Goal: Task Accomplishment & Management: Manage account settings

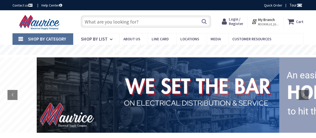
click at [102, 21] on input "text" at bounding box center [146, 21] width 131 height 13
click at [239, 25] on span "Login / Register" at bounding box center [236, 21] width 15 height 9
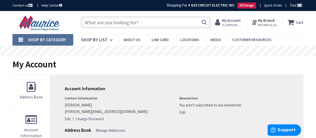
click at [146, 19] on input "text" at bounding box center [146, 22] width 131 height 13
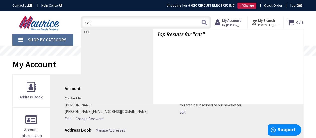
type input "cat 5"
